Goal: Navigation & Orientation: Find specific page/section

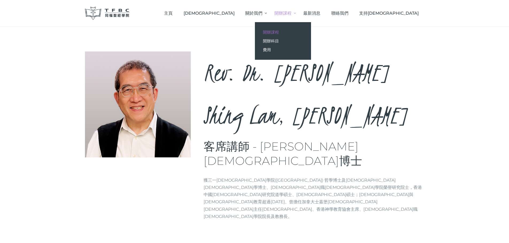
click at [311, 32] on link "開辦課程" at bounding box center [283, 32] width 56 height 9
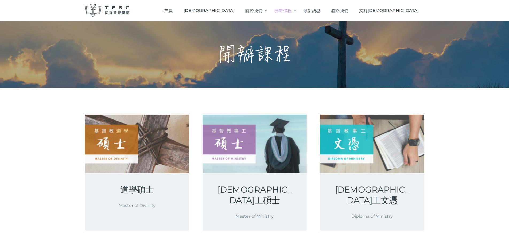
click at [348, 11] on span "聯絡我們" at bounding box center [339, 10] width 17 height 5
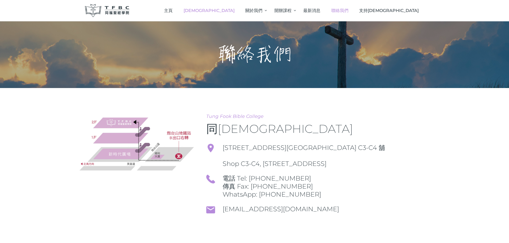
click at [235, 9] on span "[DEMOGRAPHIC_DATA]" at bounding box center [209, 10] width 51 height 5
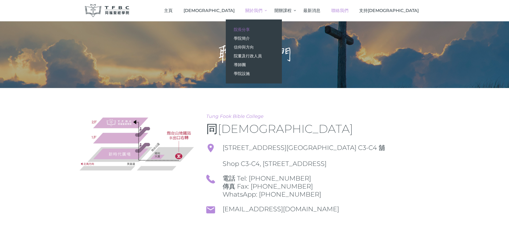
click at [250, 28] on span "院長分享" at bounding box center [242, 29] width 16 height 5
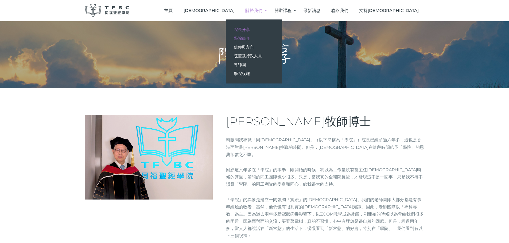
click at [250, 37] on span "學院簡介" at bounding box center [242, 38] width 16 height 5
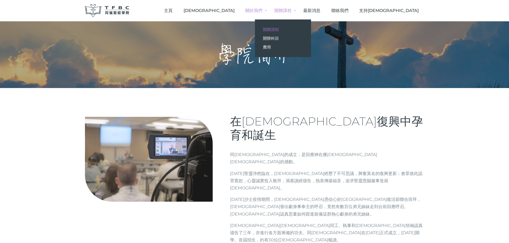
click at [279, 29] on span "開辦課程" at bounding box center [271, 29] width 16 height 5
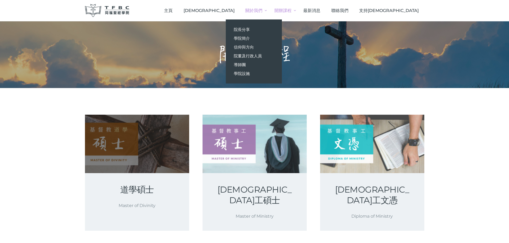
click at [120, 141] on link at bounding box center [137, 144] width 104 height 59
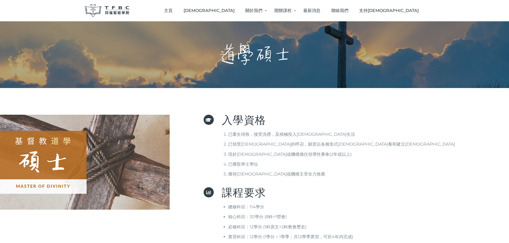
click at [107, 150] on img at bounding box center [85, 162] width 170 height 95
click at [109, 12] on img at bounding box center [107, 10] width 45 height 13
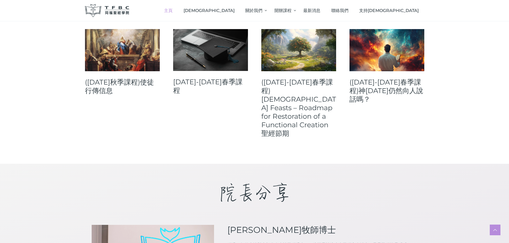
scroll to position [214, 0]
